Goal: Check status: Check status

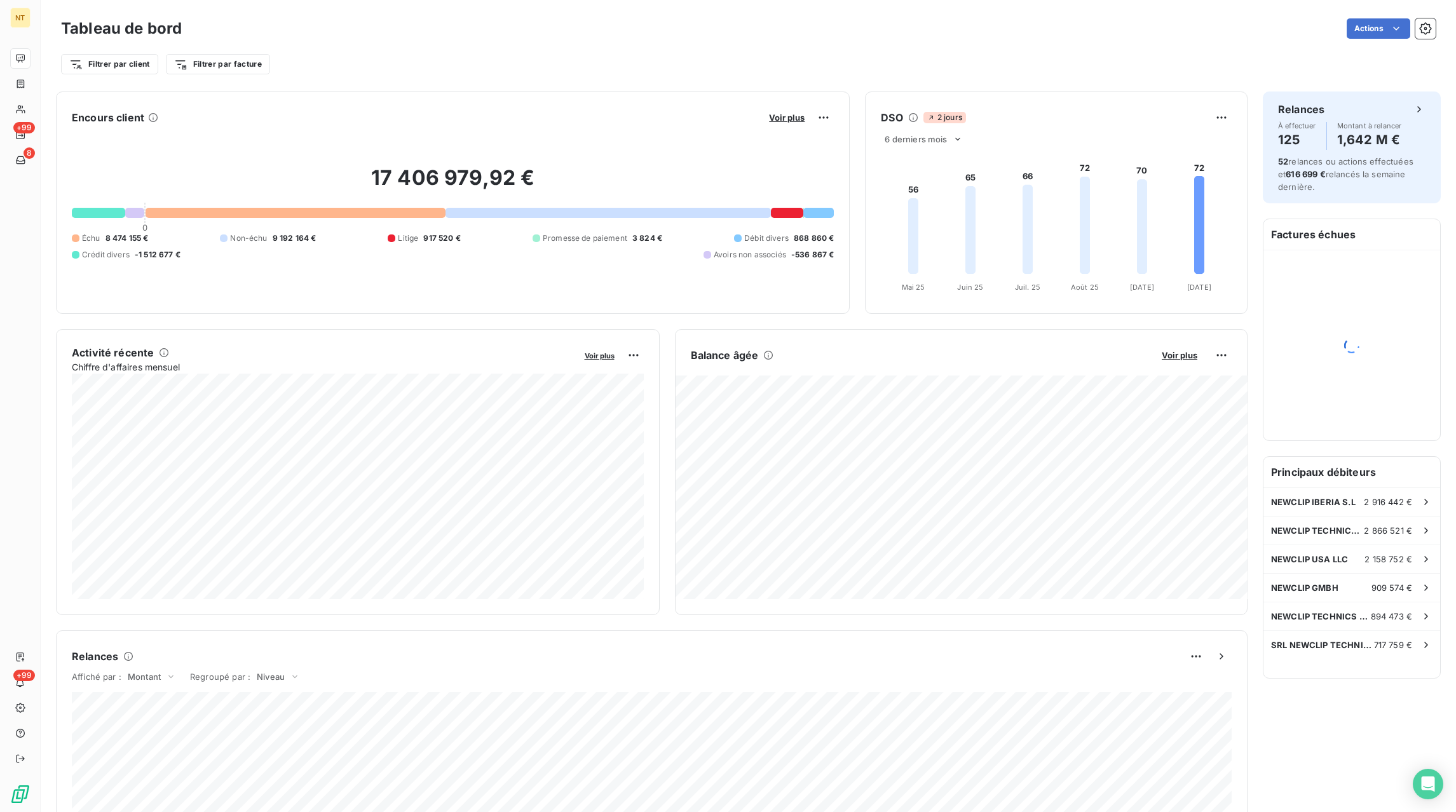
click at [457, 42] on div "Filtrer par client Filtrer par facture" at bounding box center [748, 59] width 1374 height 34
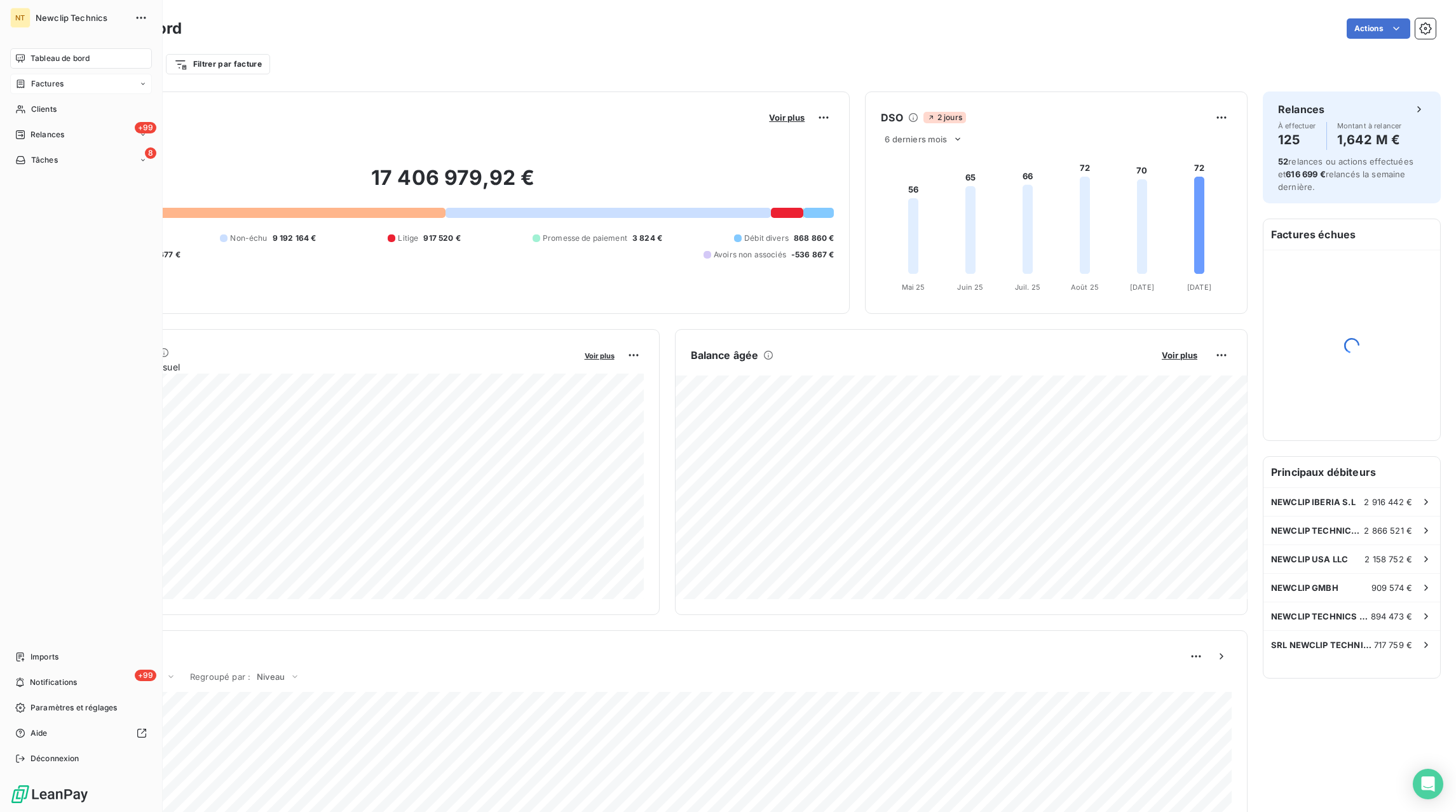
click at [44, 85] on span "Factures" at bounding box center [47, 84] width 33 height 11
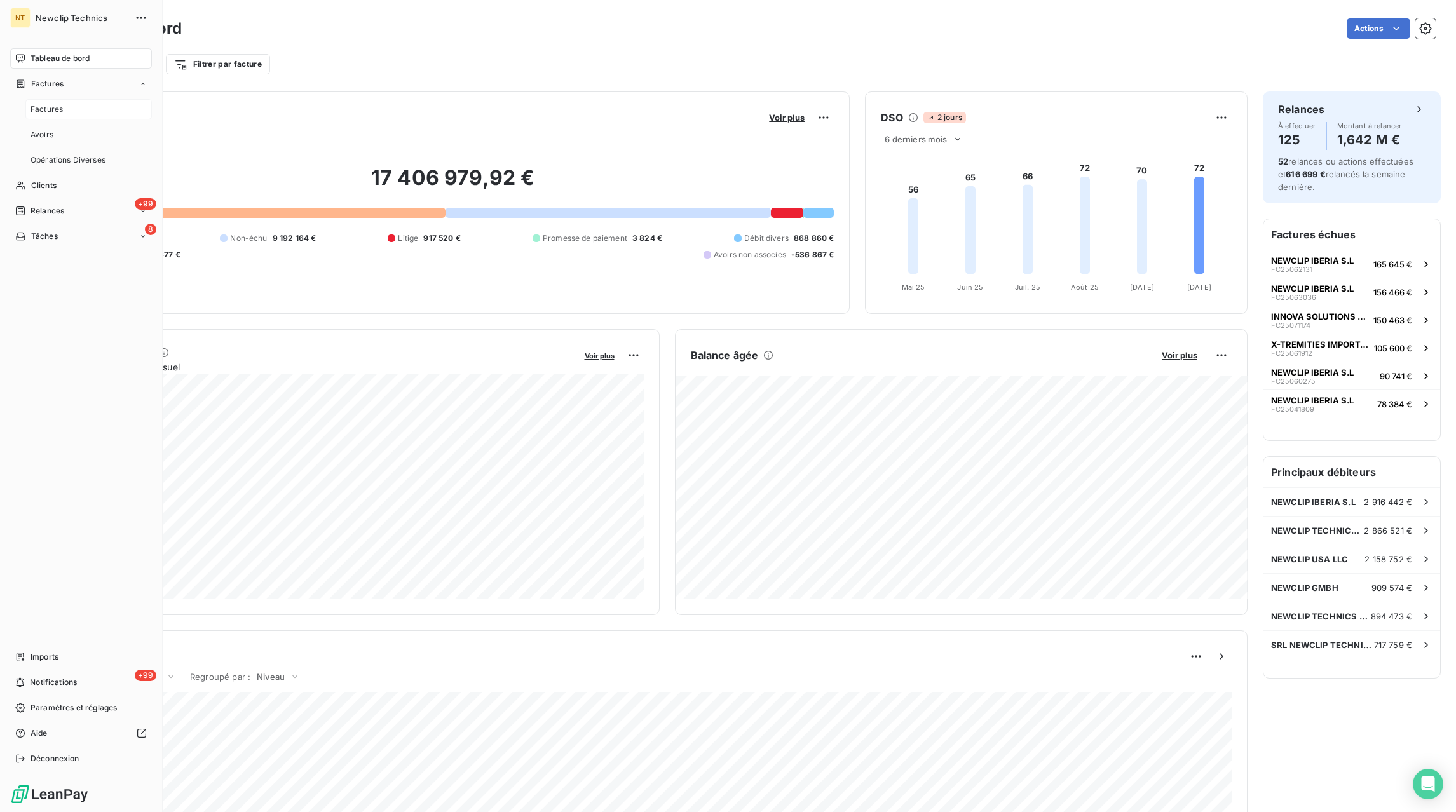
click at [35, 106] on span "Factures" at bounding box center [47, 109] width 33 height 11
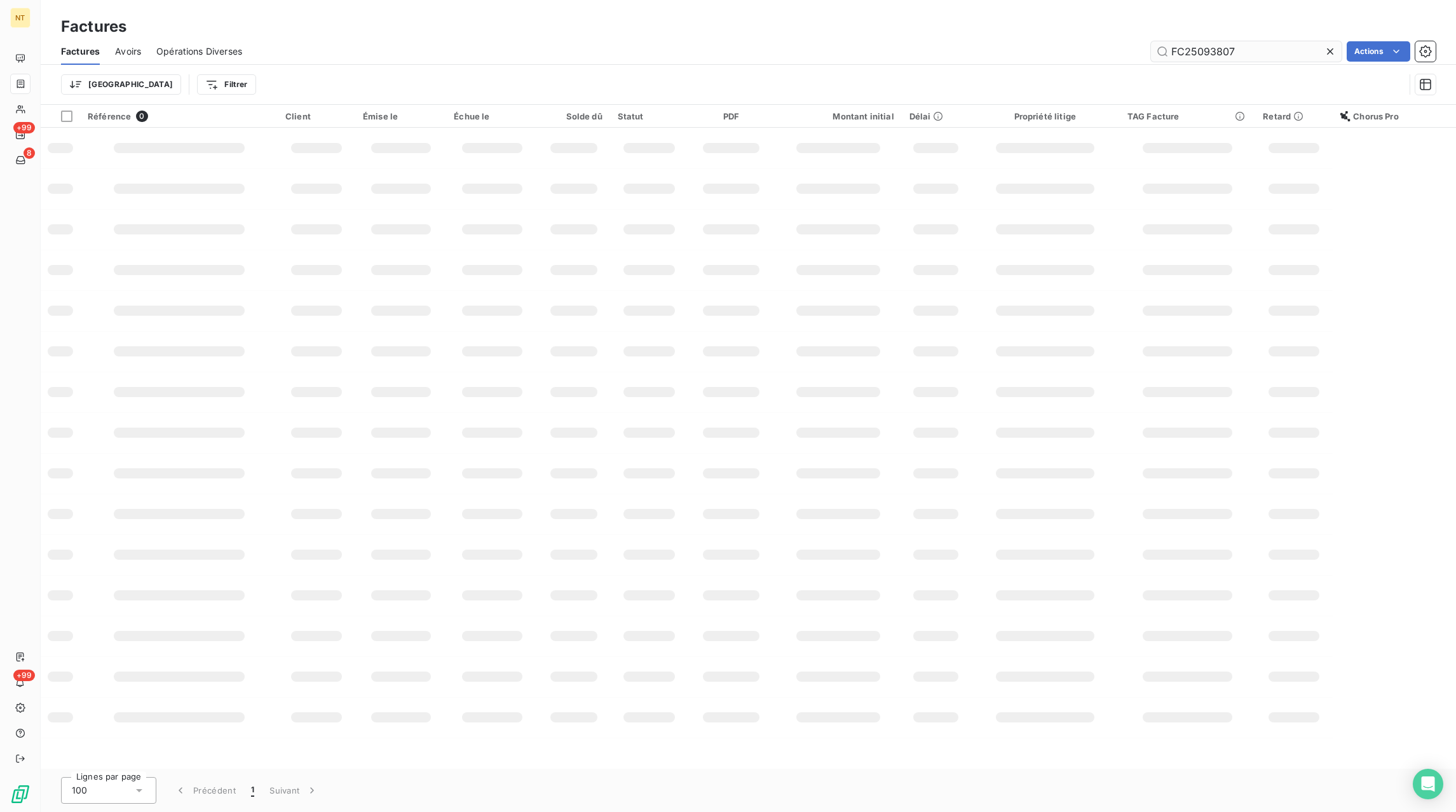
click at [1325, 51] on icon at bounding box center [1330, 52] width 13 height 13
click at [1311, 55] on input "text" at bounding box center [1245, 51] width 191 height 21
paste input "FC23101462"
type input "FC23101462"
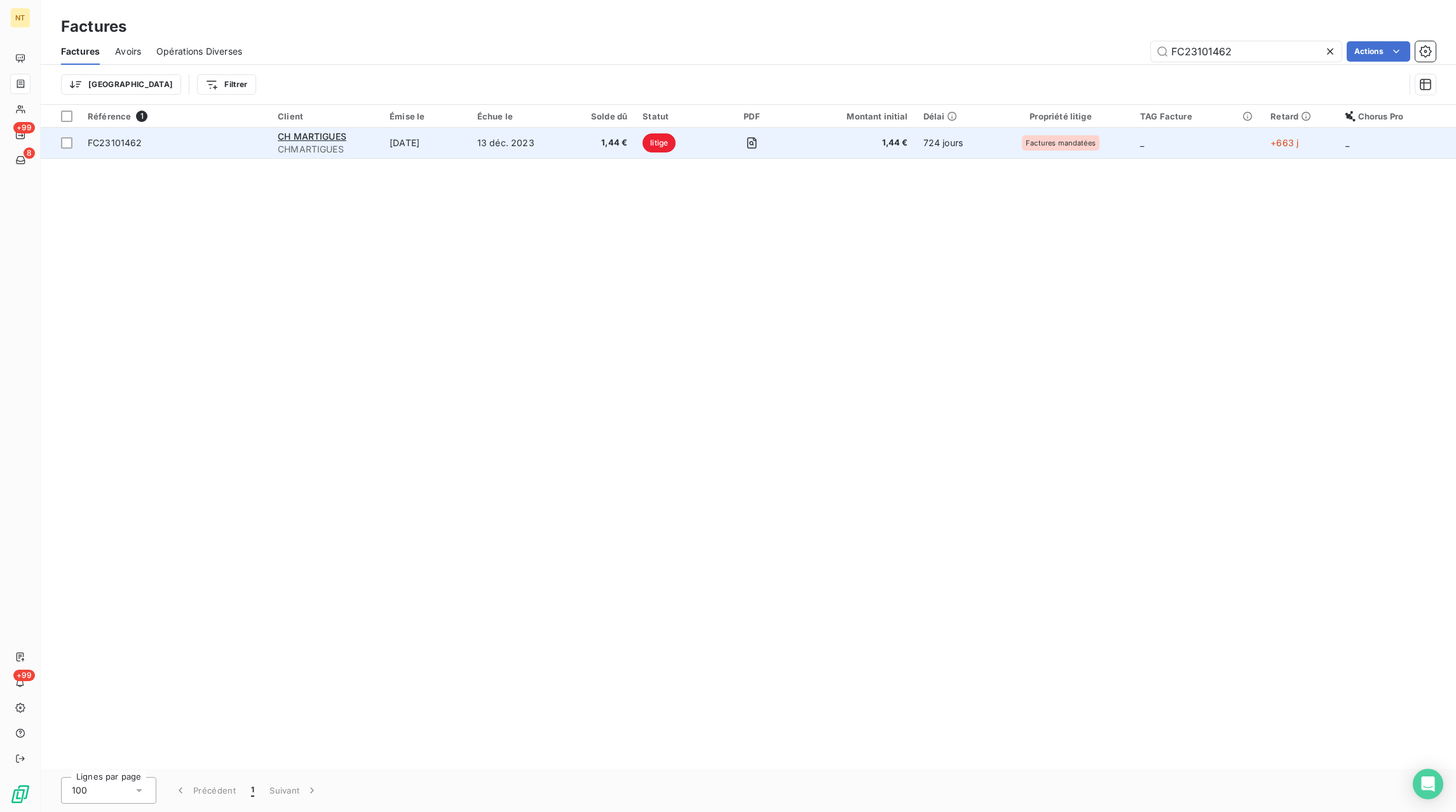
click at [783, 148] on td at bounding box center [751, 142] width 83 height 30
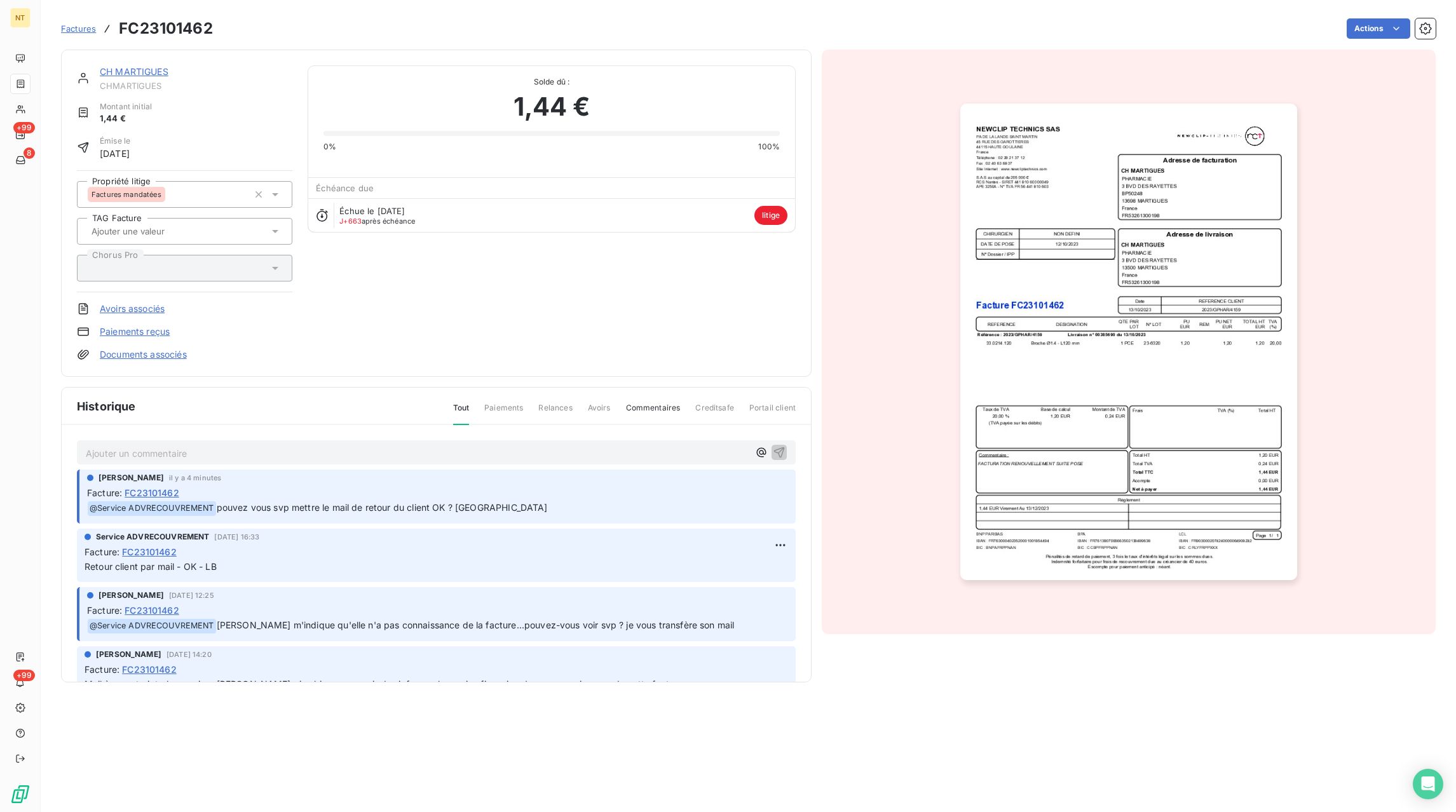
click at [178, 353] on link "Documents associés" at bounding box center [143, 354] width 87 height 13
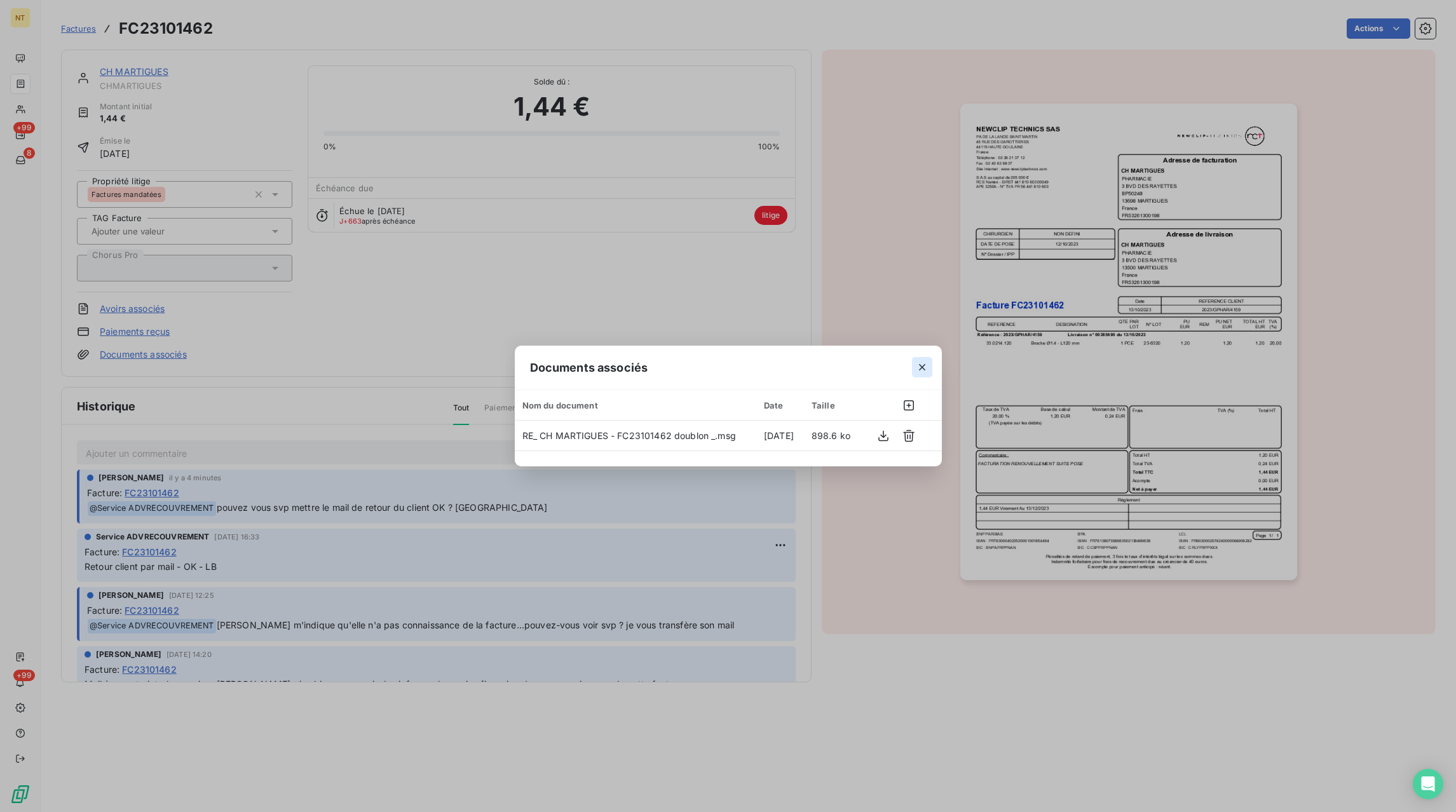
click at [924, 369] on icon "button" at bounding box center [922, 367] width 6 height 6
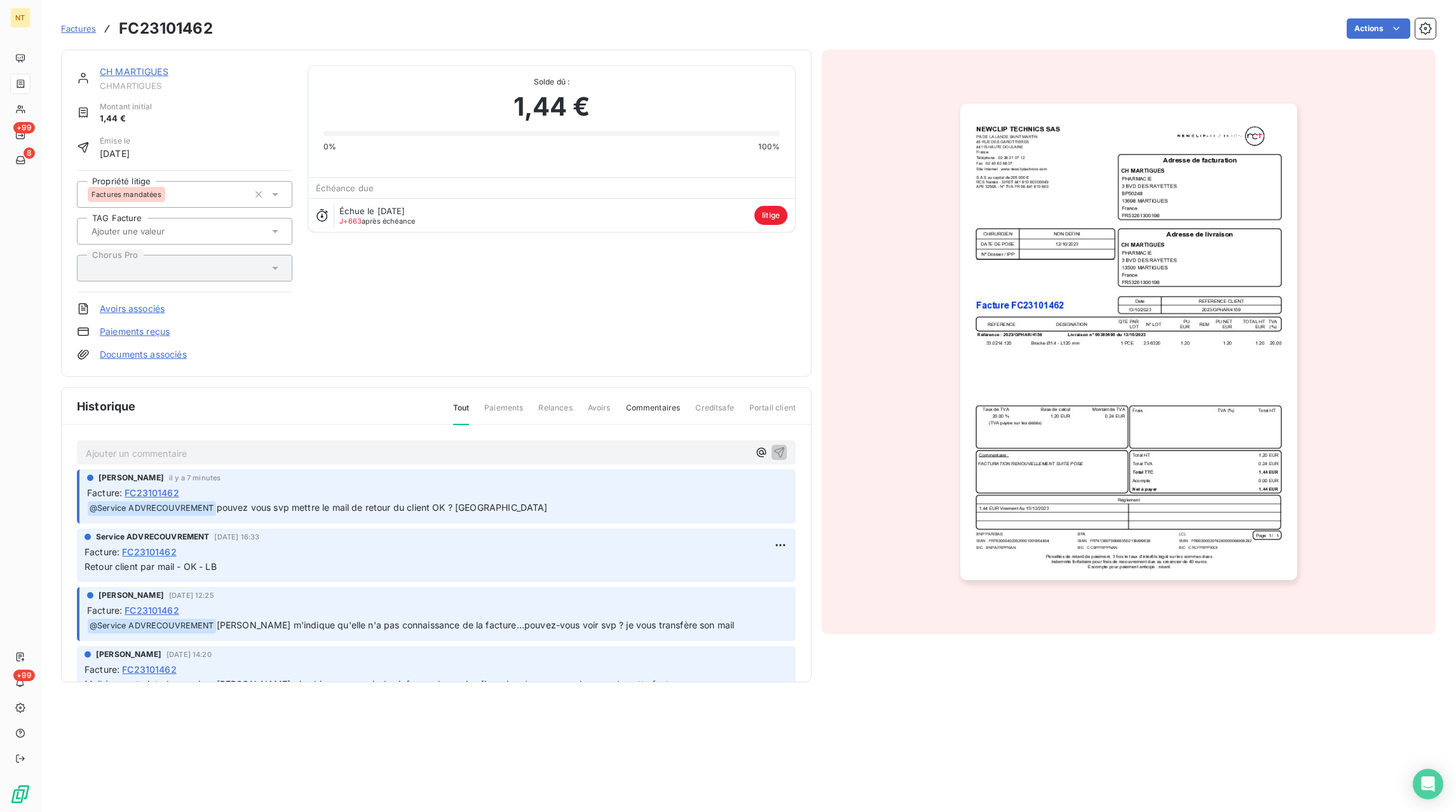
click at [88, 34] on link "Factures" at bounding box center [78, 28] width 35 height 13
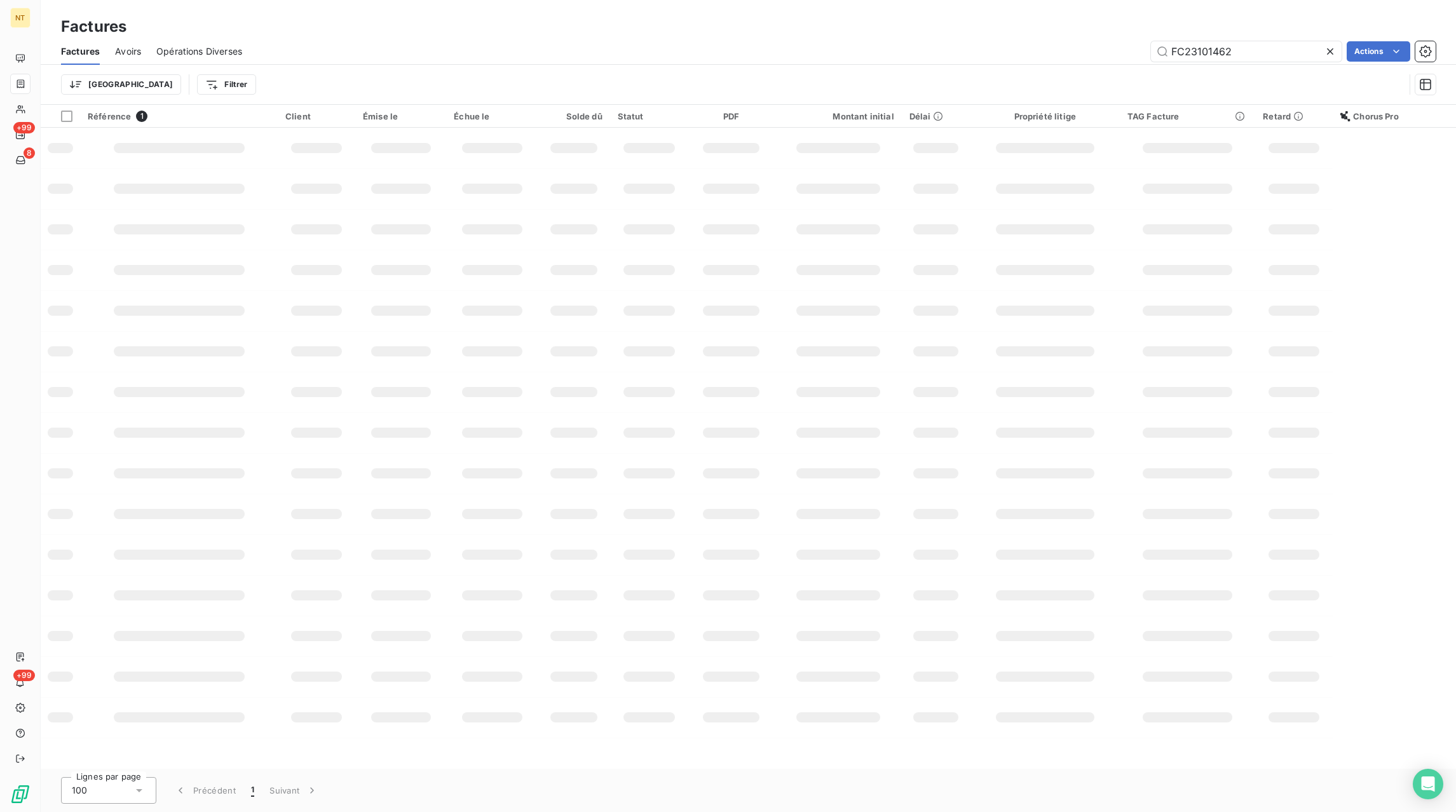
click at [1328, 50] on icon at bounding box center [1330, 51] width 6 height 6
click at [1296, 57] on input "text" at bounding box center [1245, 51] width 191 height 21
paste input "FC23122682"
type input "FC23122682"
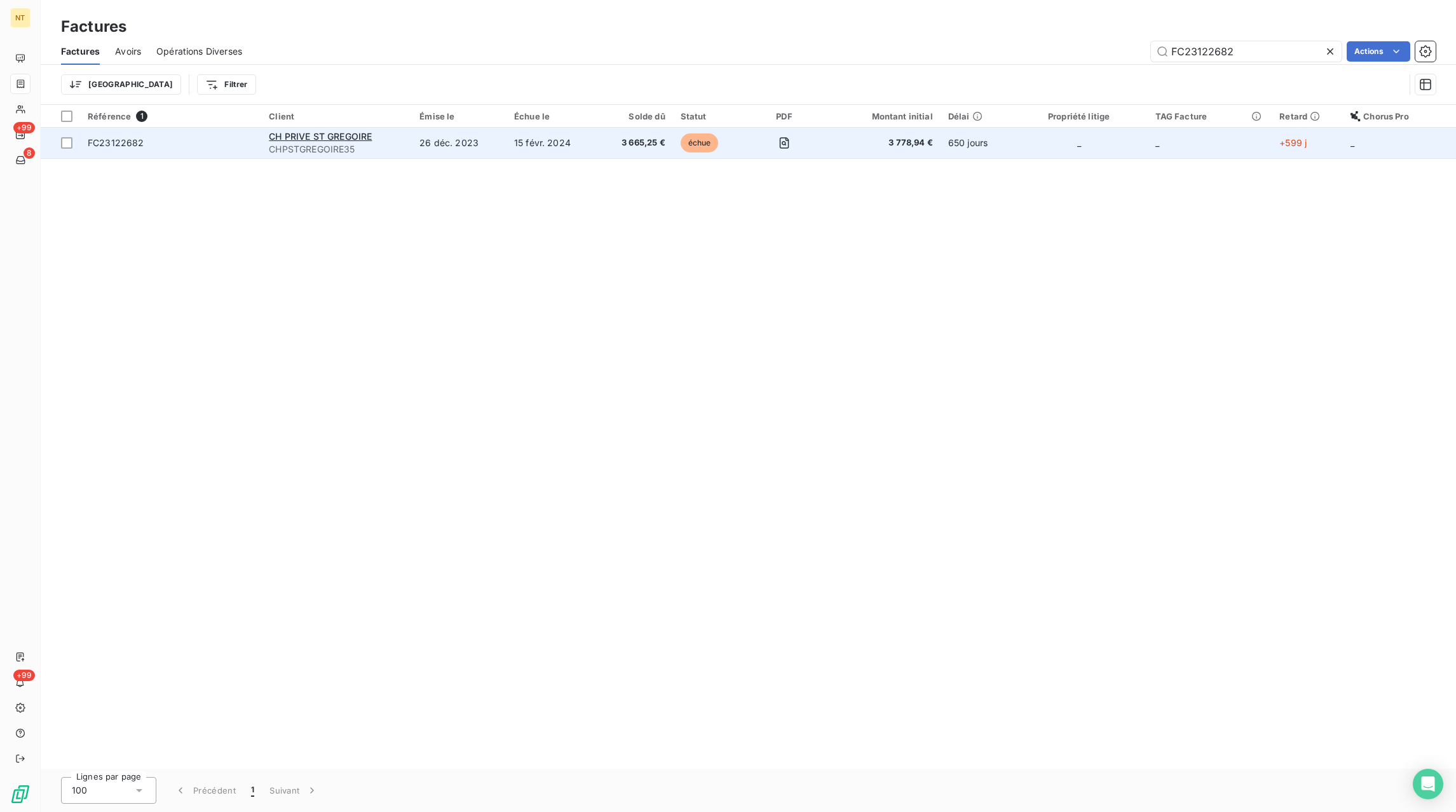
click at [493, 141] on td "26 déc. 2023" at bounding box center [459, 142] width 95 height 30
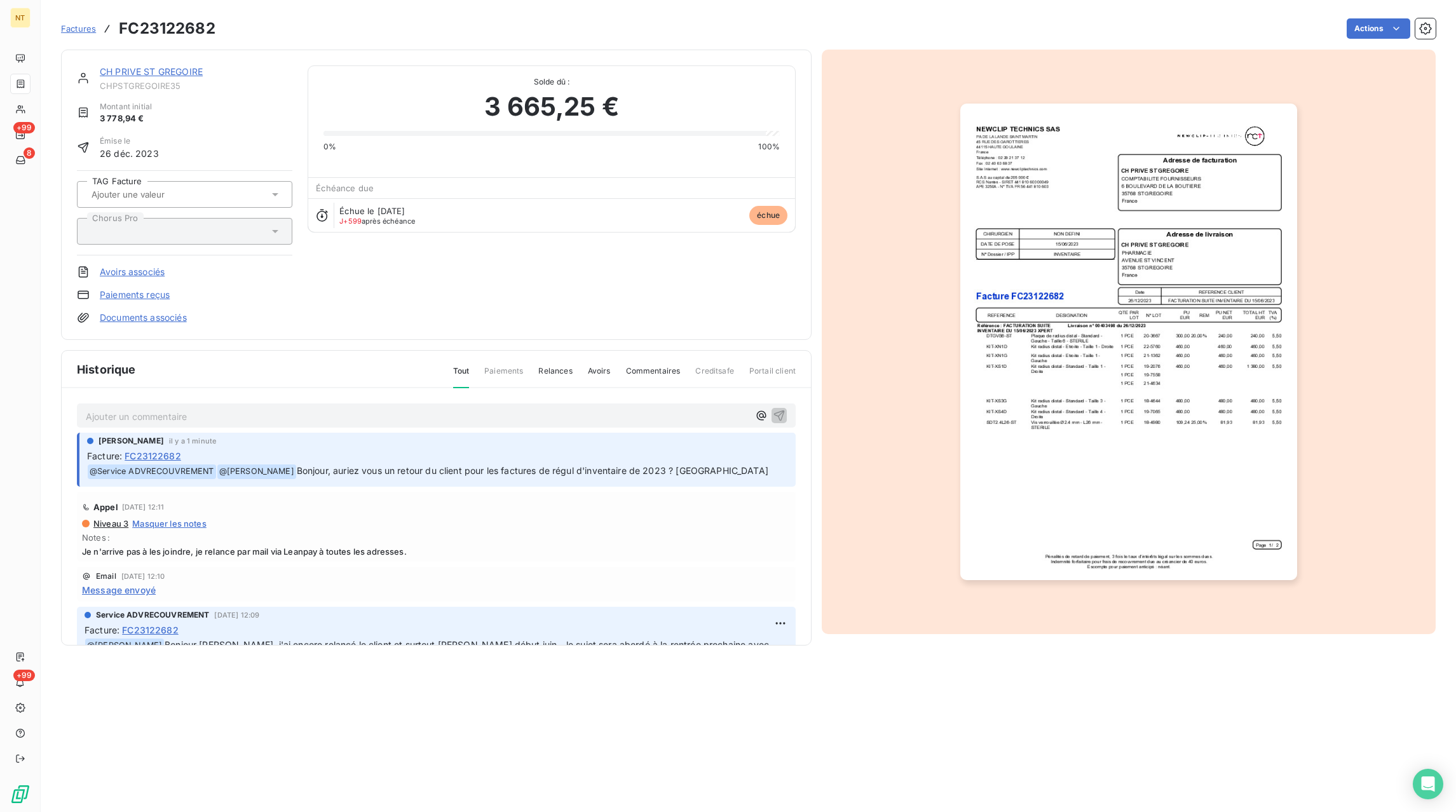
click at [227, 421] on p "Ajouter un commentaire ﻿" at bounding box center [417, 416] width 663 height 16
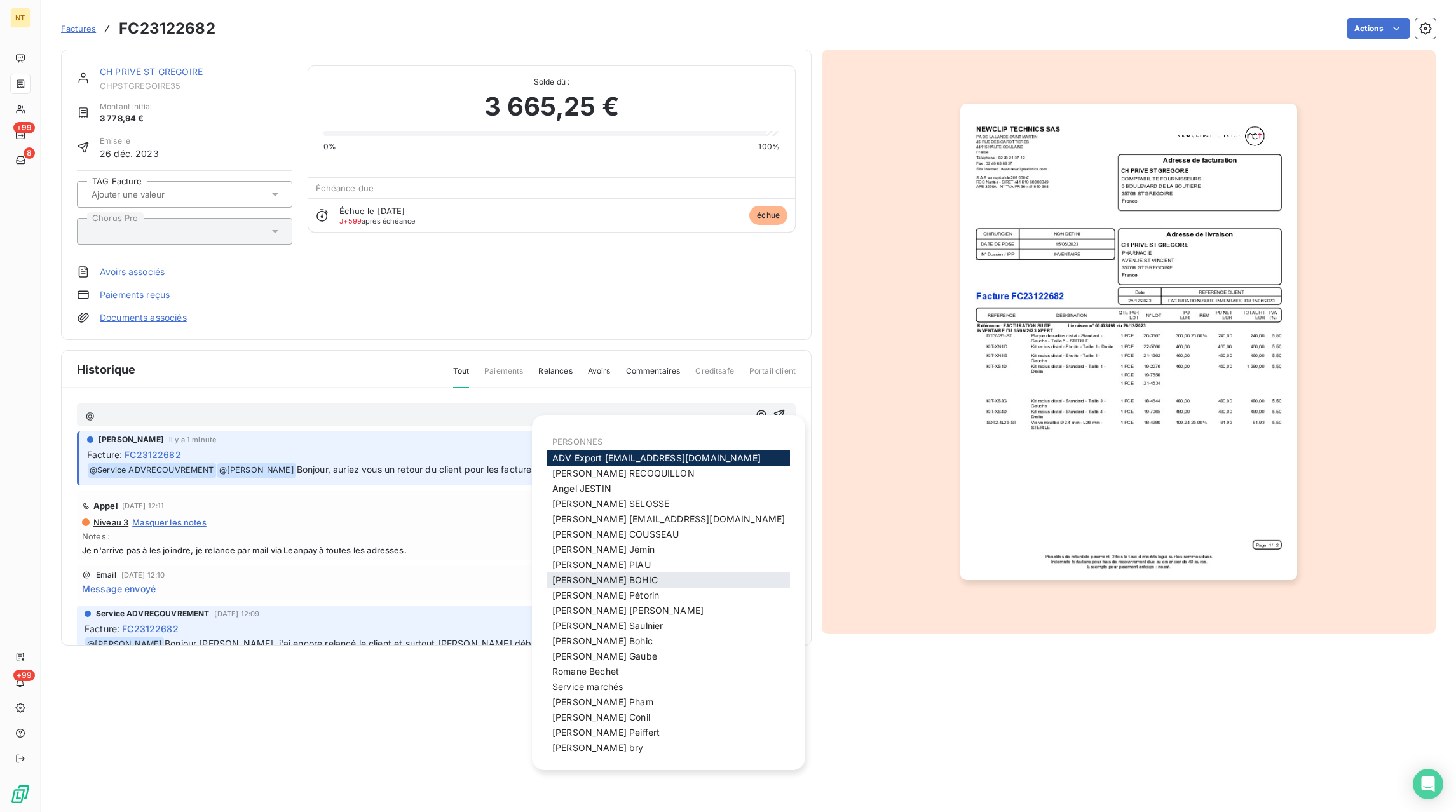
click at [598, 585] on span "[PERSON_NAME]" at bounding box center [605, 579] width 106 height 11
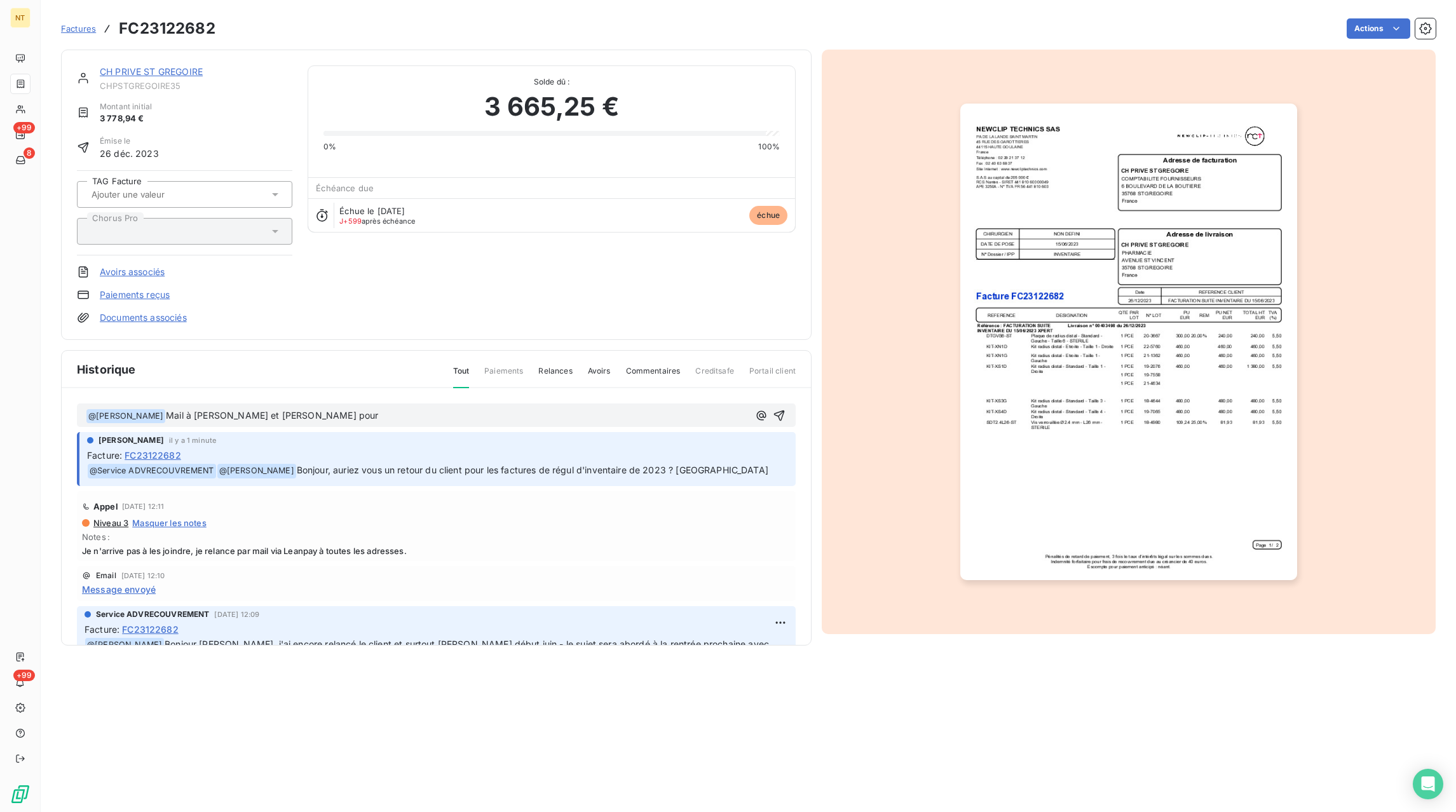
click at [364, 410] on p "﻿ @ [PERSON_NAME] ﻿ Mail à [PERSON_NAME] et [PERSON_NAME] pour" at bounding box center [417, 416] width 663 height 16
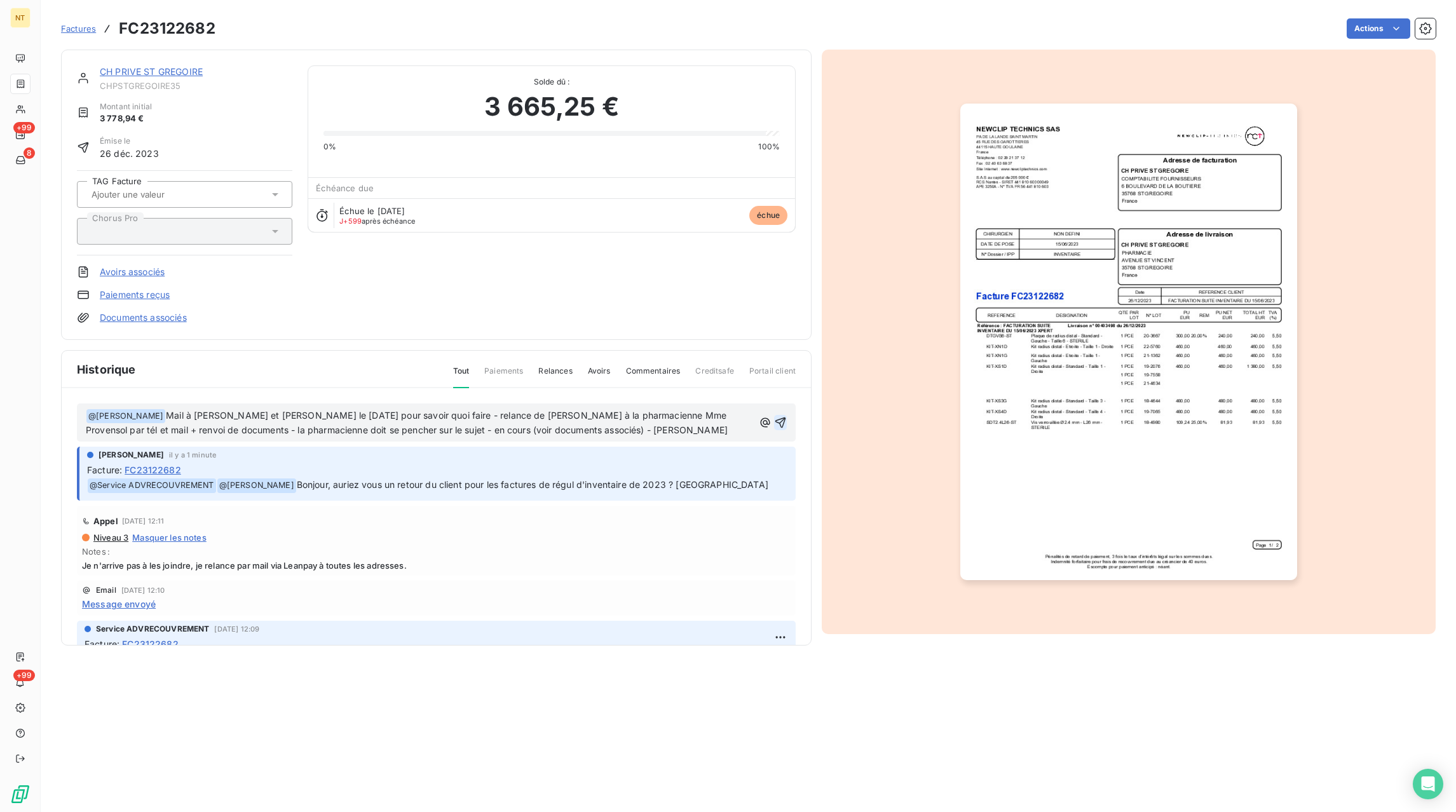
click at [782, 421] on icon "button" at bounding box center [780, 422] width 13 height 13
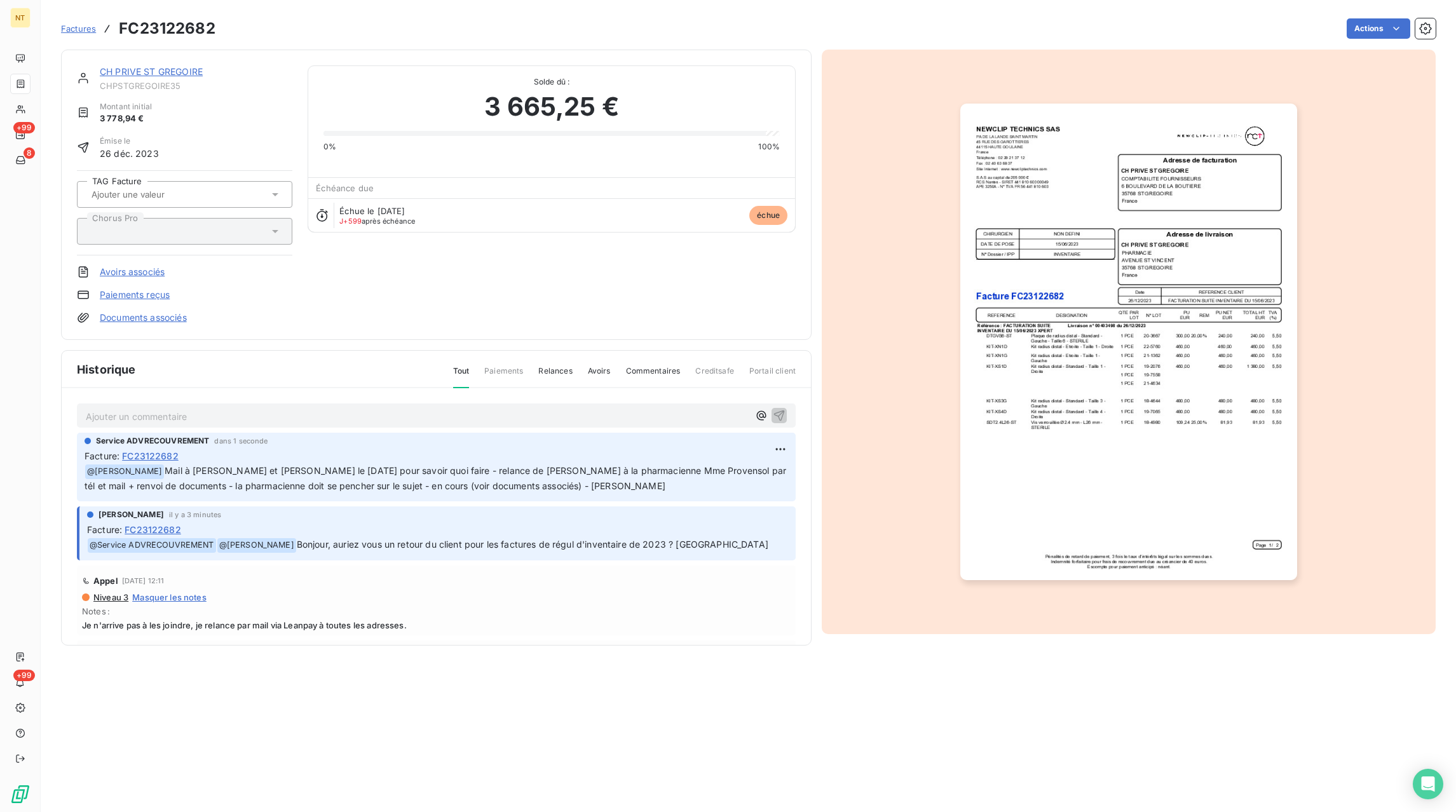
click at [136, 317] on link "Documents associés" at bounding box center [143, 317] width 87 height 13
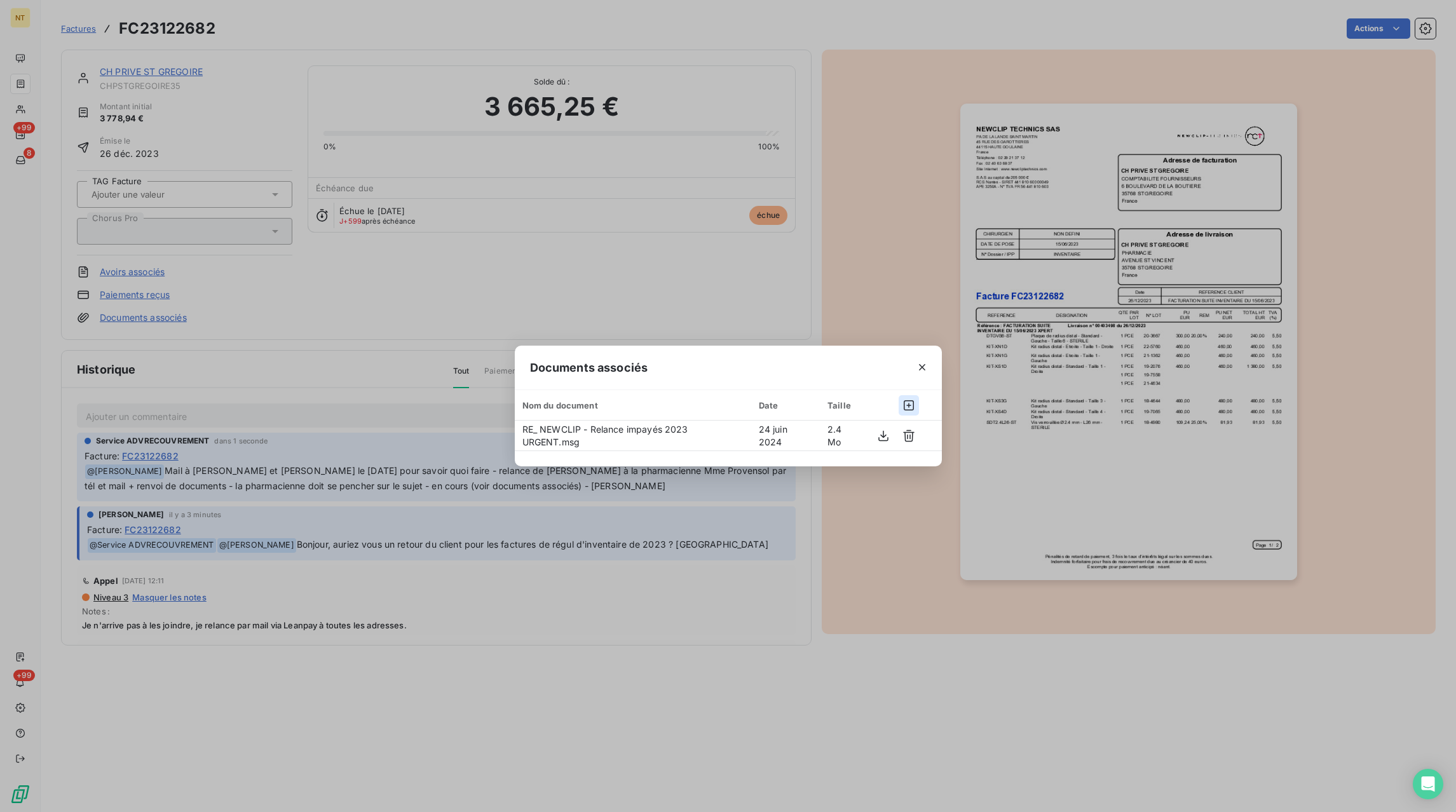
click at [909, 403] on icon "button" at bounding box center [909, 405] width 13 height 13
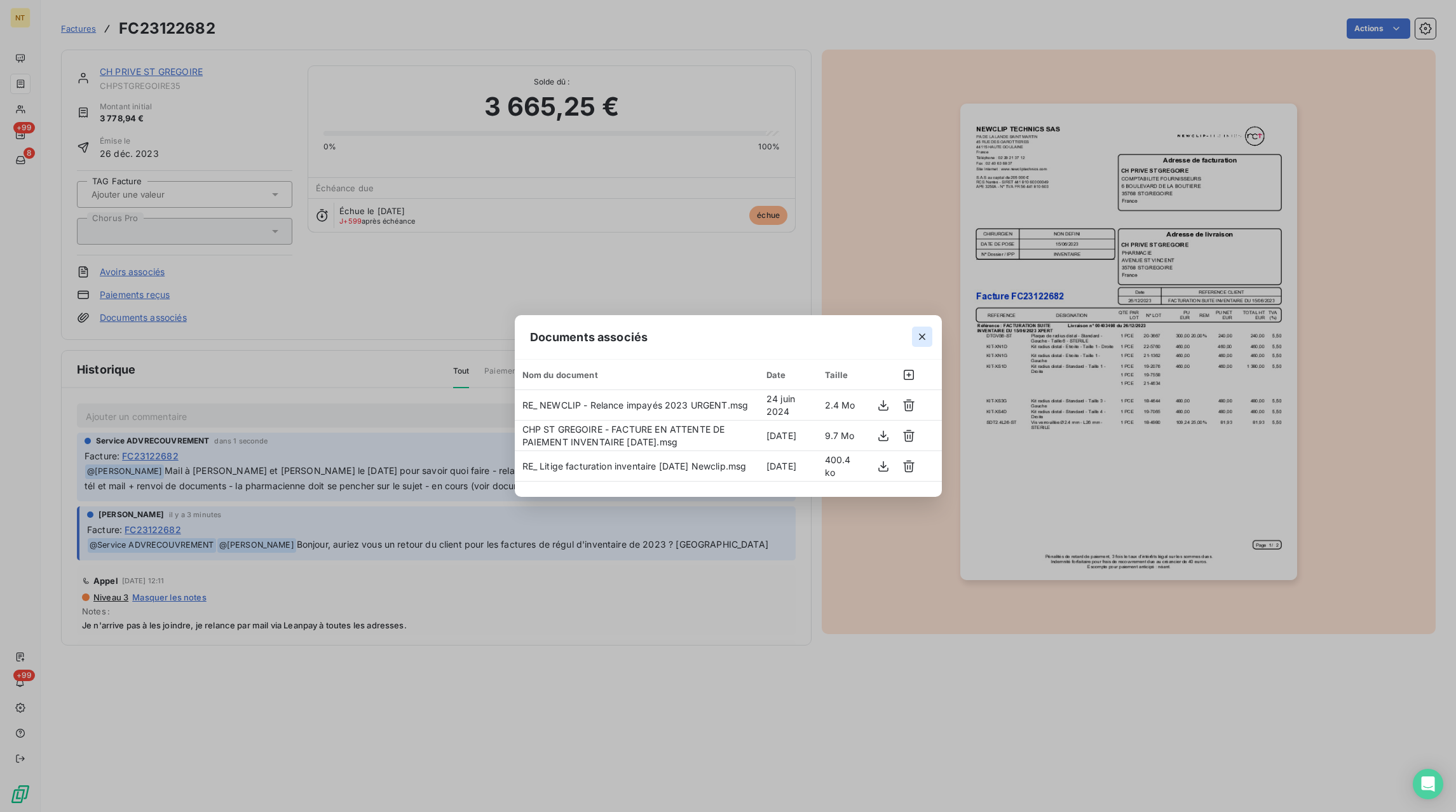
click at [918, 339] on icon "button" at bounding box center [922, 337] width 13 height 13
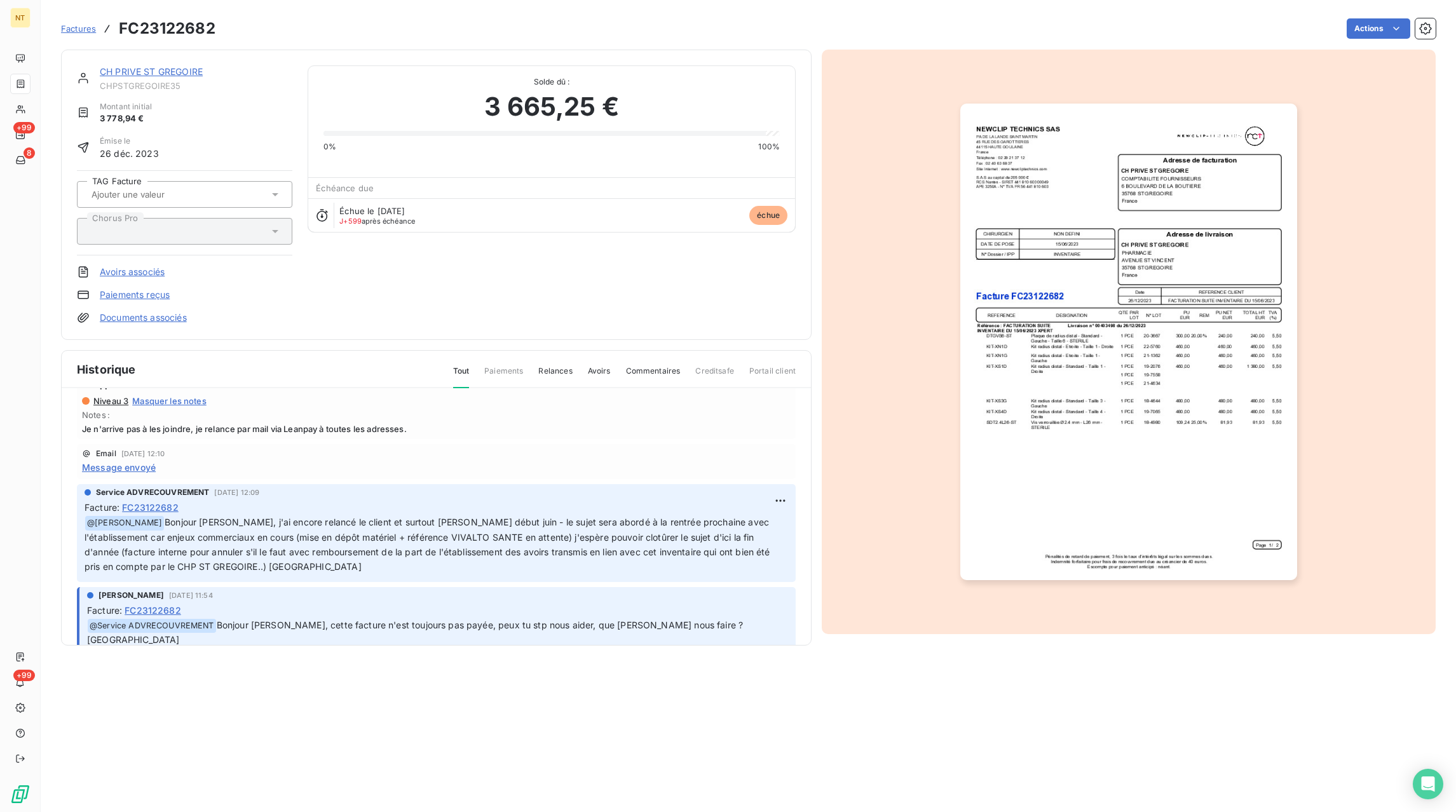
scroll to position [194, 0]
